Goal: Check status: Check status

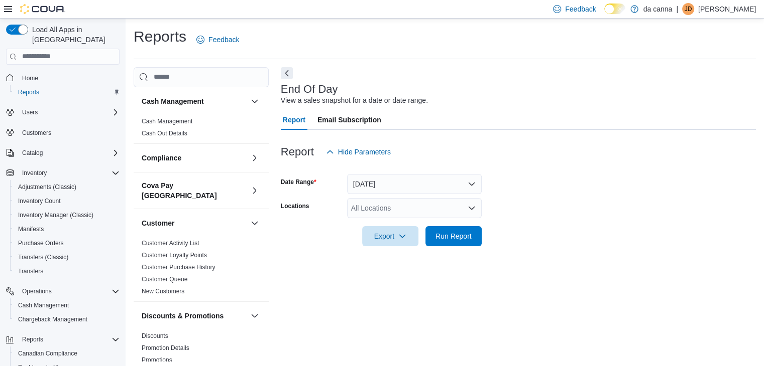
scroll to position [4, 0]
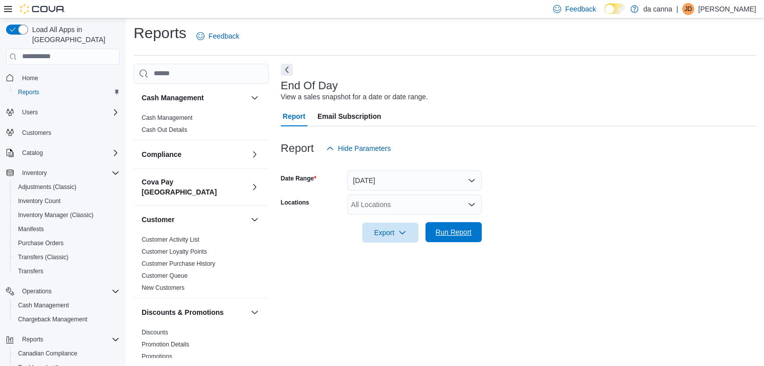
click at [451, 228] on span "Run Report" at bounding box center [453, 232] width 36 height 10
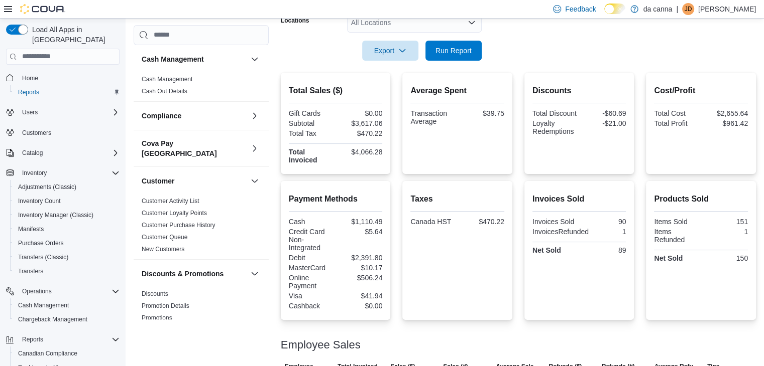
scroll to position [4, 0]
